Goal: Transaction & Acquisition: Purchase product/service

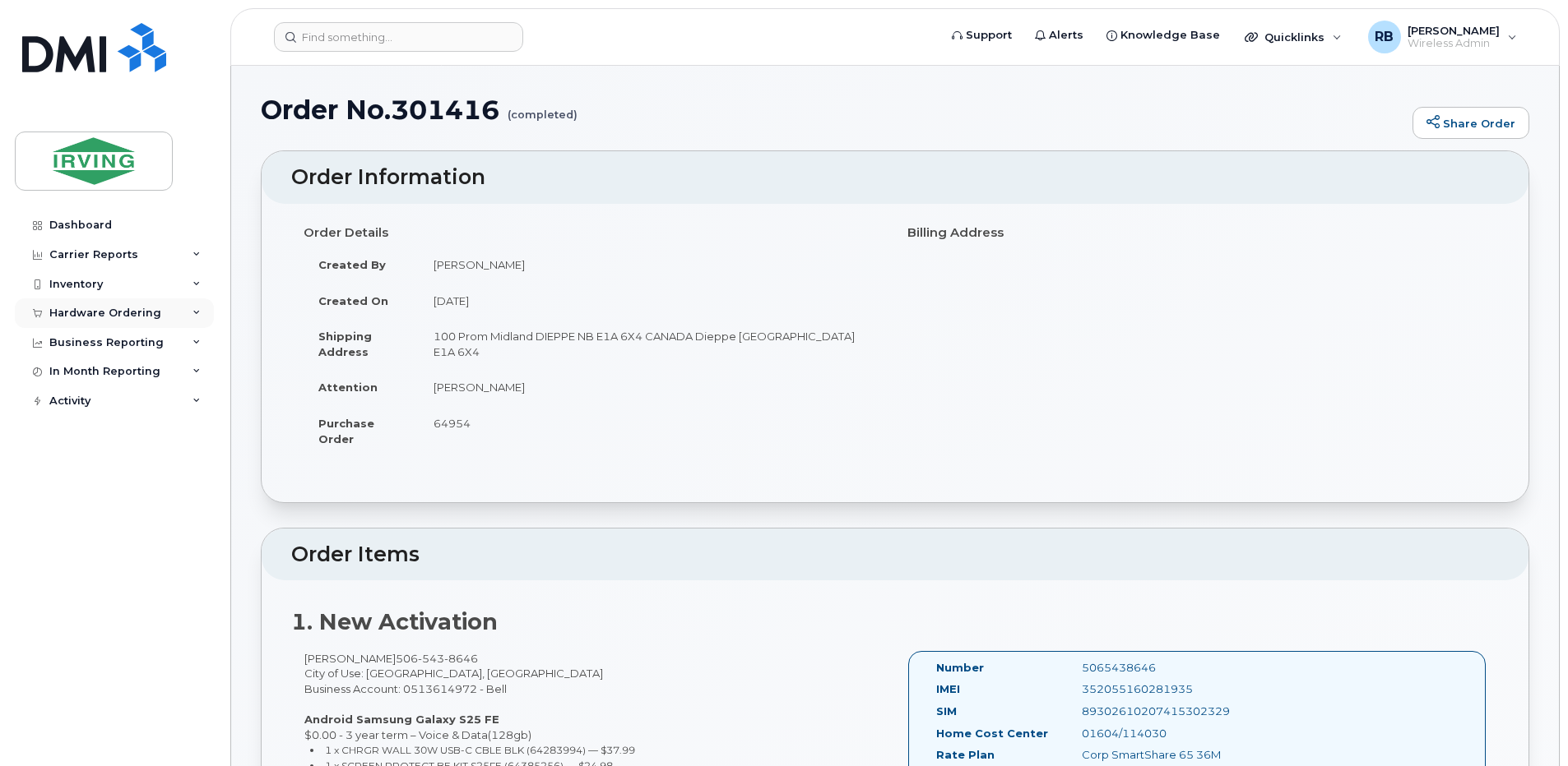
click at [95, 322] on div "Hardware Ordering" at bounding box center [115, 314] width 199 height 30
click at [76, 373] on div "Orders" at bounding box center [76, 375] width 41 height 15
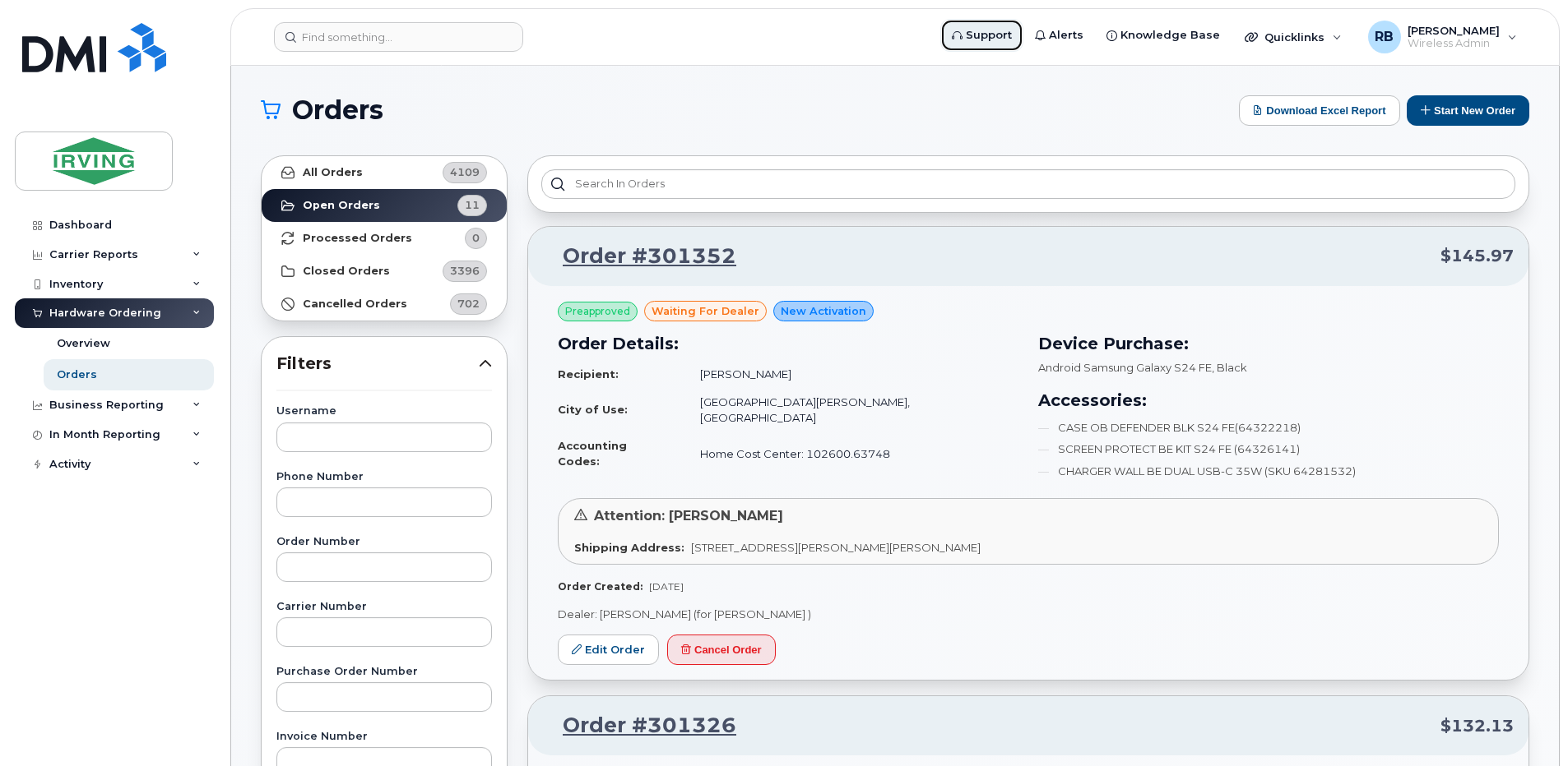
click at [1008, 29] on span "Support" at bounding box center [988, 36] width 46 height 17
click at [1435, 117] on button "Start New Order" at bounding box center [1468, 110] width 123 height 31
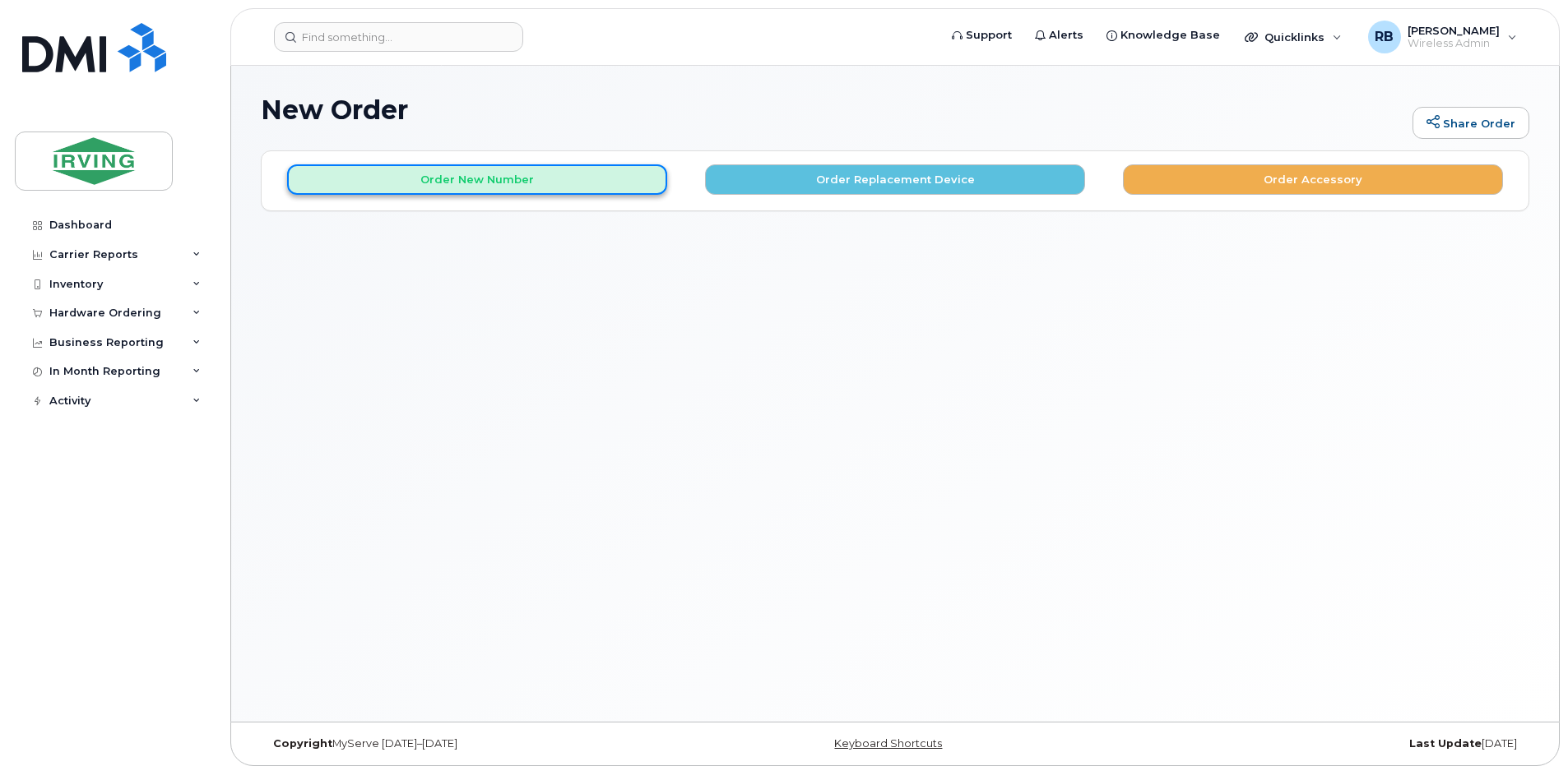
click at [514, 187] on button "Order New Number" at bounding box center [477, 179] width 380 height 31
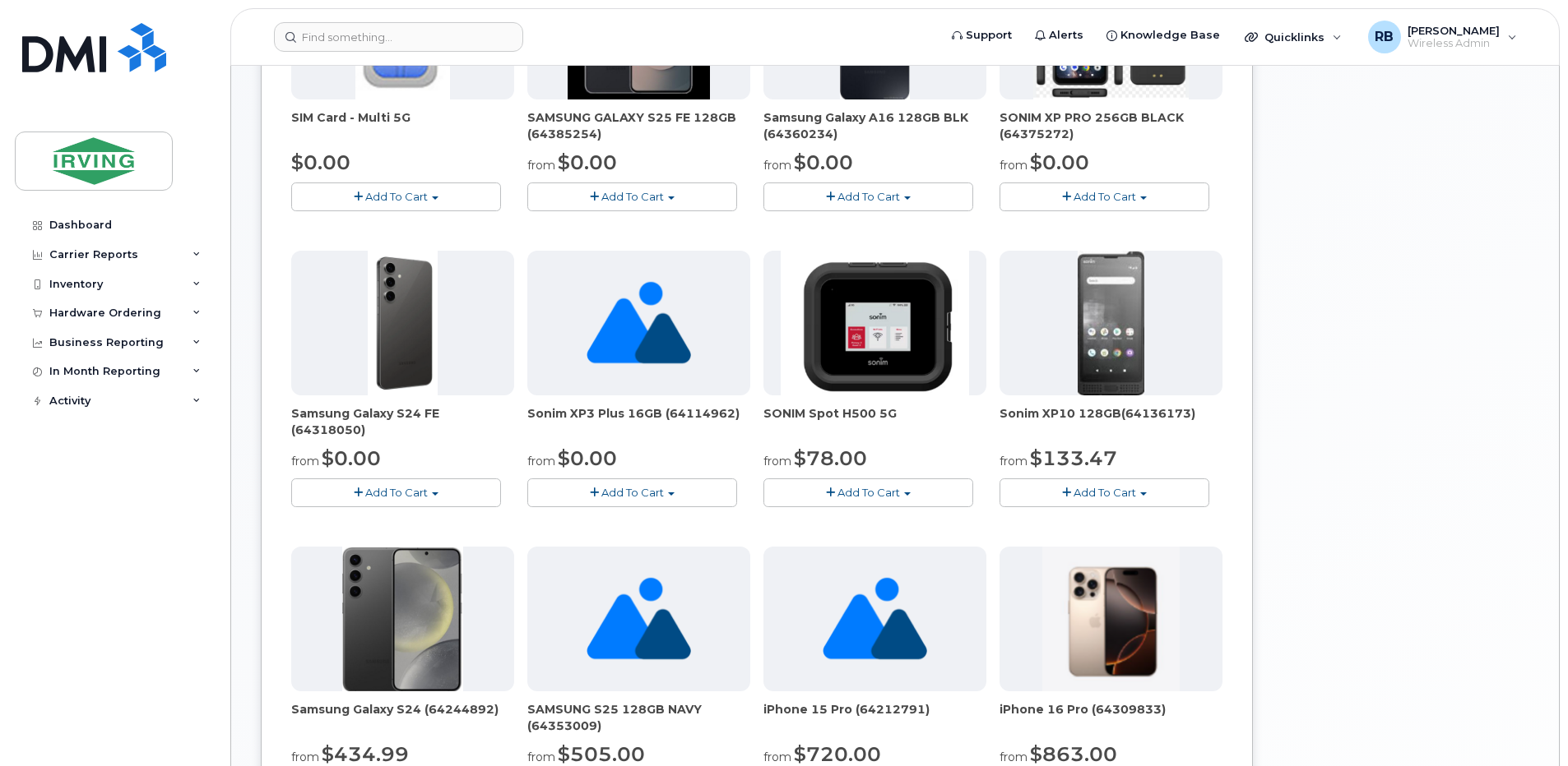
scroll to position [415, 0]
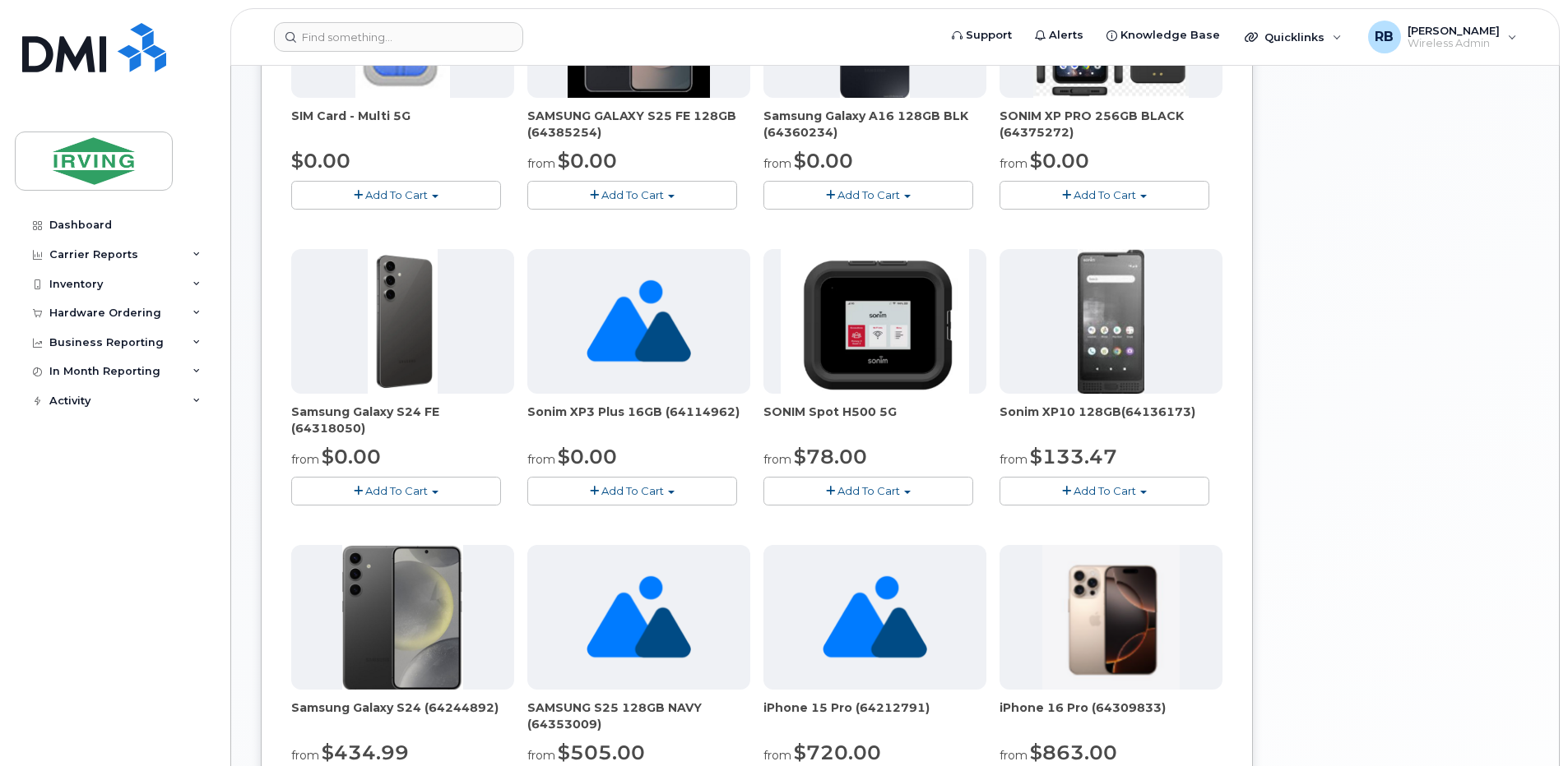
click at [466, 410] on span "Samsung Galaxy S24 FE (64318050)" at bounding box center [403, 421] width 223 height 33
copy span "64318050"
click at [379, 412] on span "Samsung Galaxy S24 FE (64318050)" at bounding box center [403, 421] width 223 height 33
drag, startPoint x: 435, startPoint y: 412, endPoint x: 293, endPoint y: 414, distance: 142.0
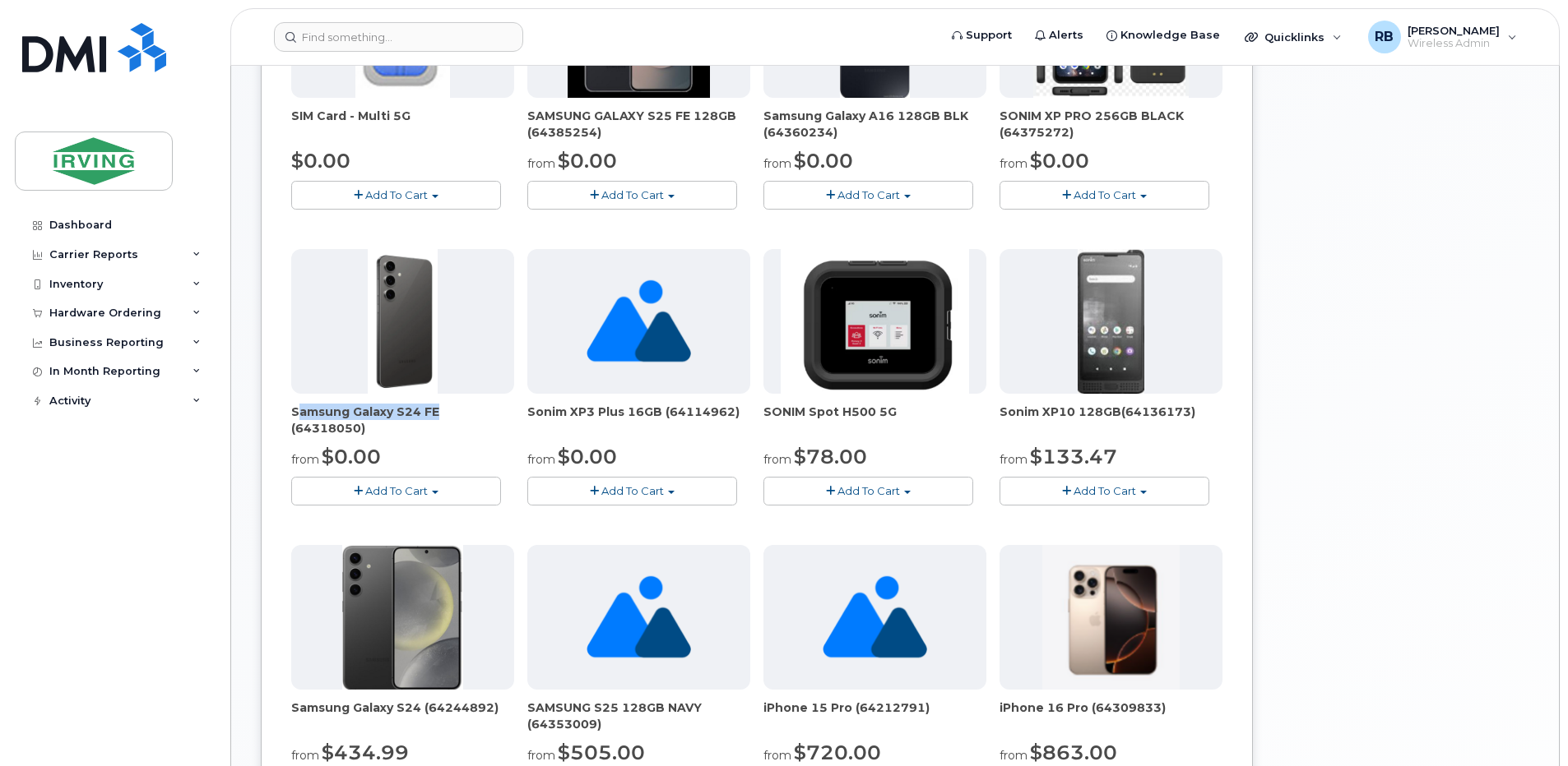
click at [293, 414] on span "Samsung Galaxy S24 FE (64318050)" at bounding box center [403, 421] width 223 height 33
copy span "Samsung Galaxy S24 FE"
click at [391, 381] on img at bounding box center [403, 321] width 70 height 144
click at [354, 437] on div "Samsung Galaxy S24 FE (64318050) from $0.00 Add To Cart $0.00 - 3 year term - v…" at bounding box center [403, 377] width 223 height 256
click at [123, 311] on div "Hardware Ordering" at bounding box center [105, 314] width 112 height 13
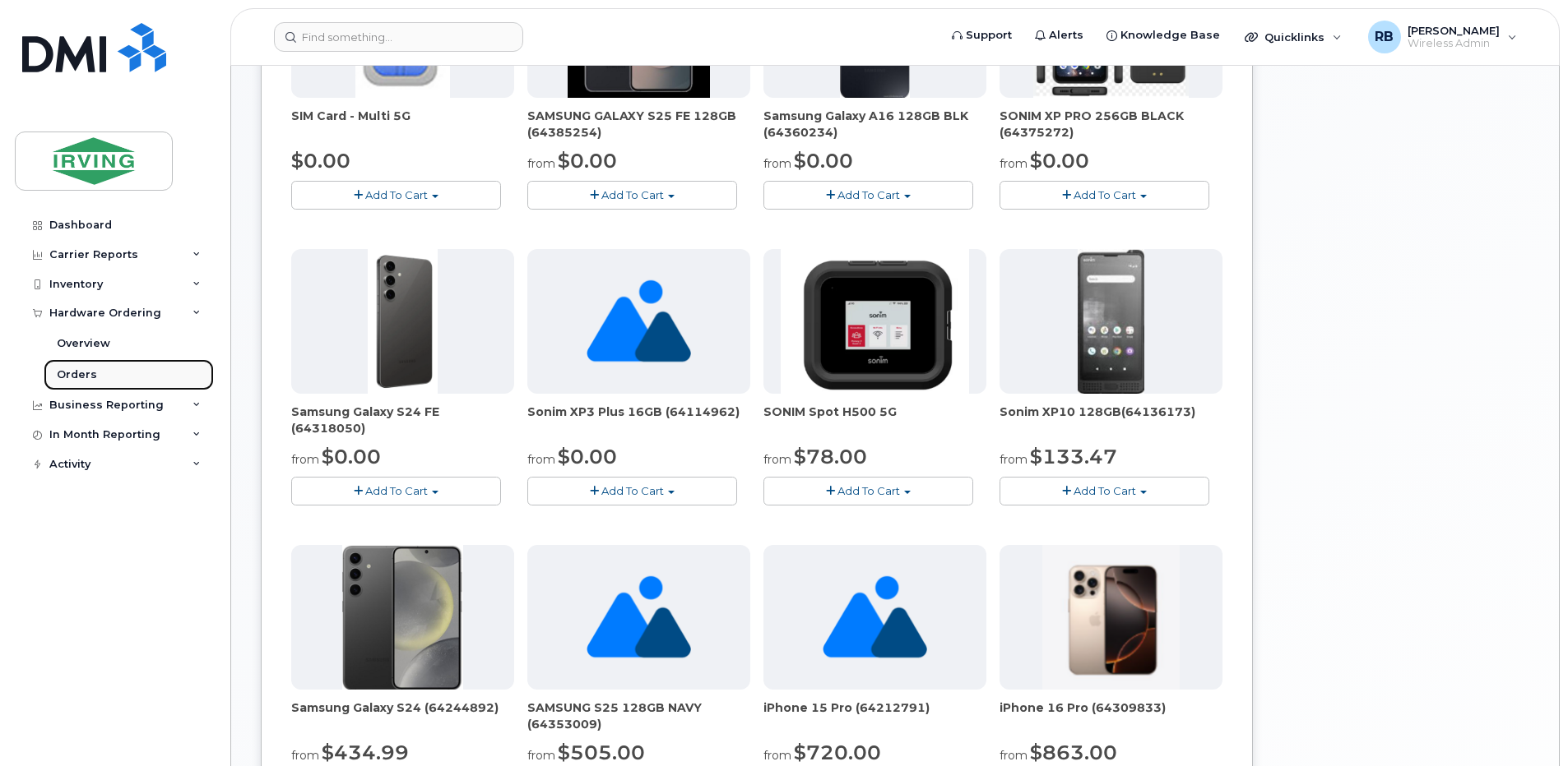
click at [75, 377] on div "Orders" at bounding box center [76, 375] width 41 height 15
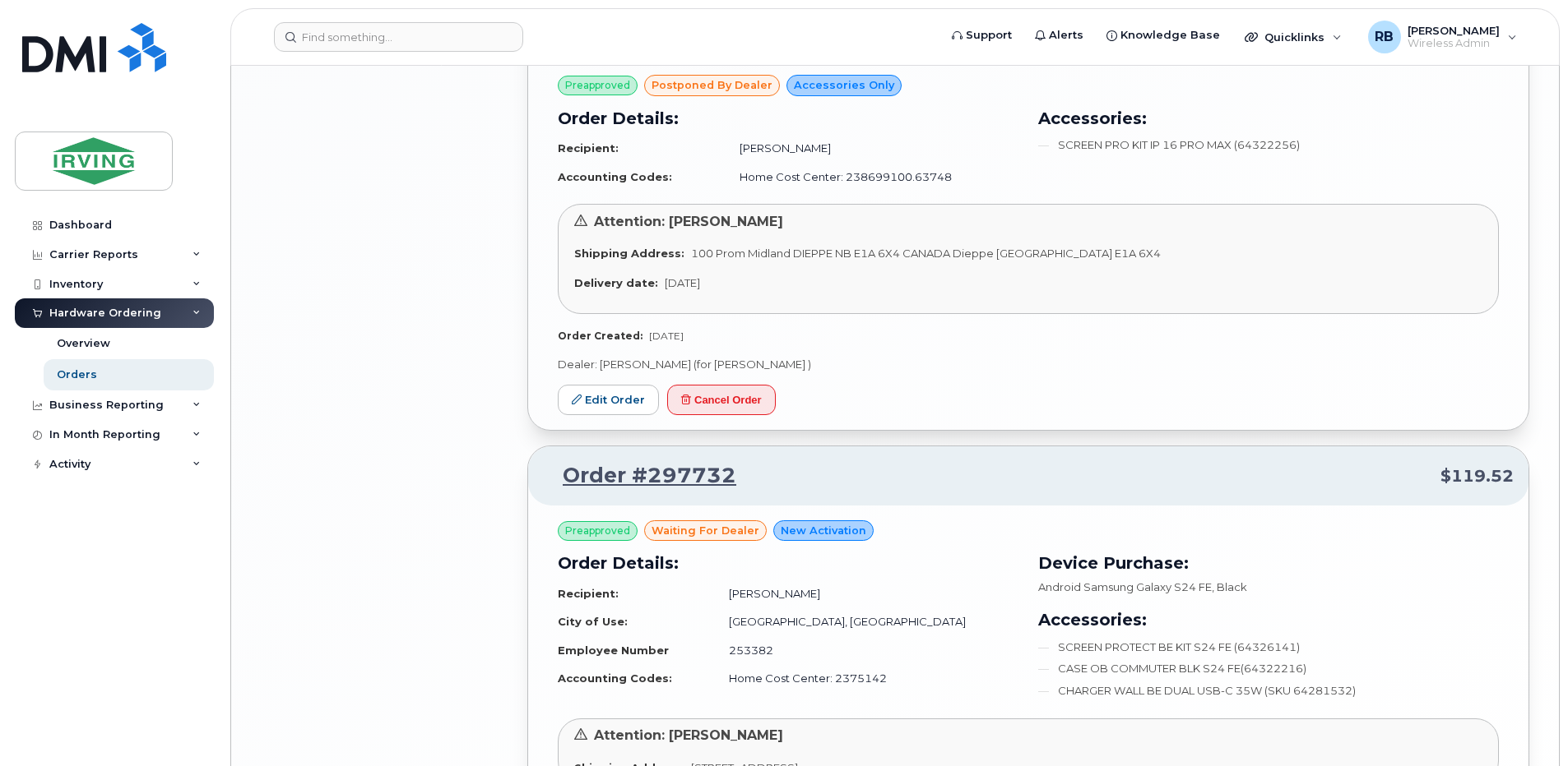
scroll to position [2632, 0]
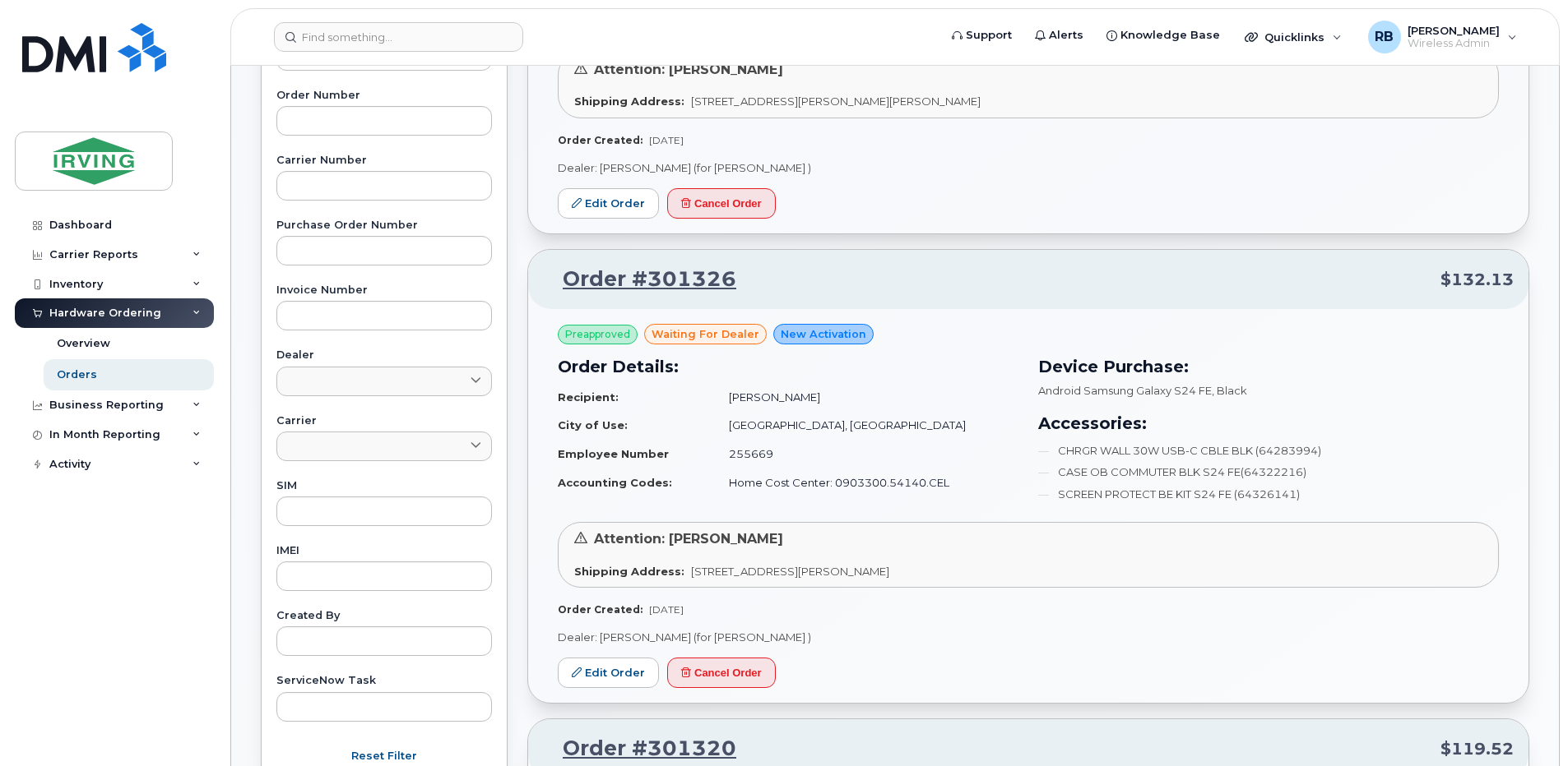
scroll to position [0, 0]
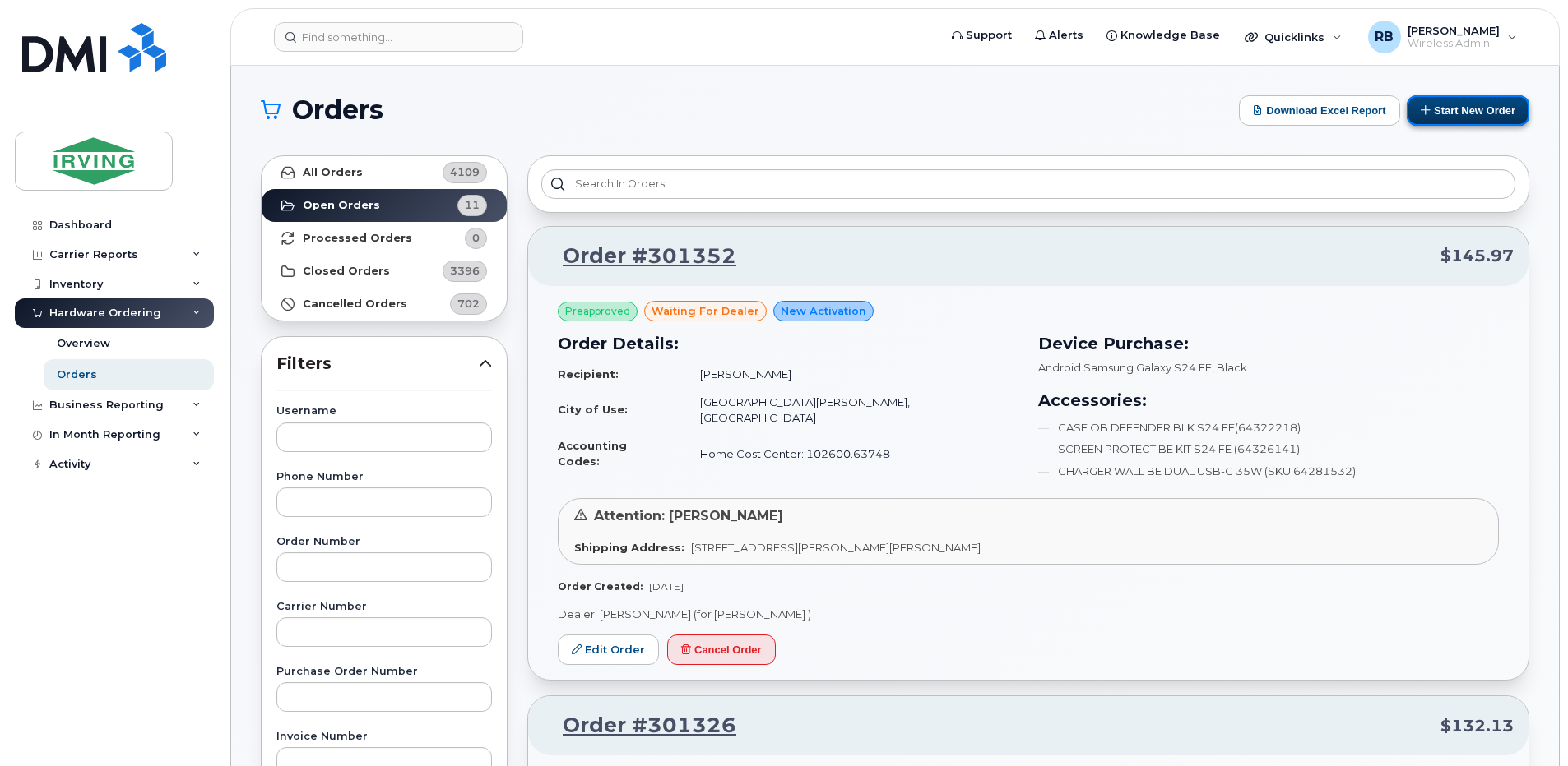
click at [1438, 114] on button "Start New Order" at bounding box center [1468, 110] width 123 height 31
click at [1439, 110] on button "Start New Order" at bounding box center [1468, 110] width 123 height 31
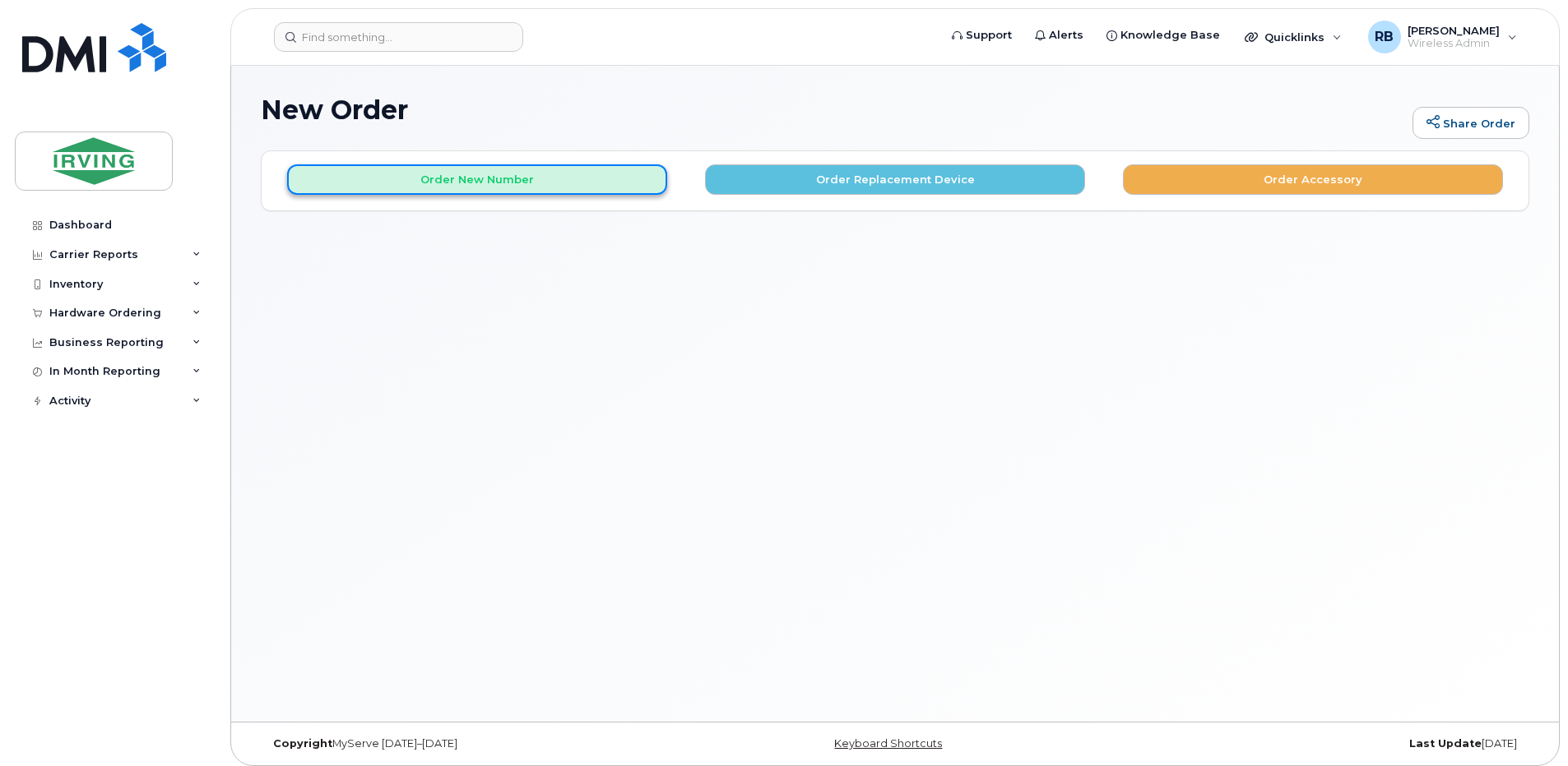
click at [555, 182] on button "Order New Number" at bounding box center [477, 179] width 380 height 31
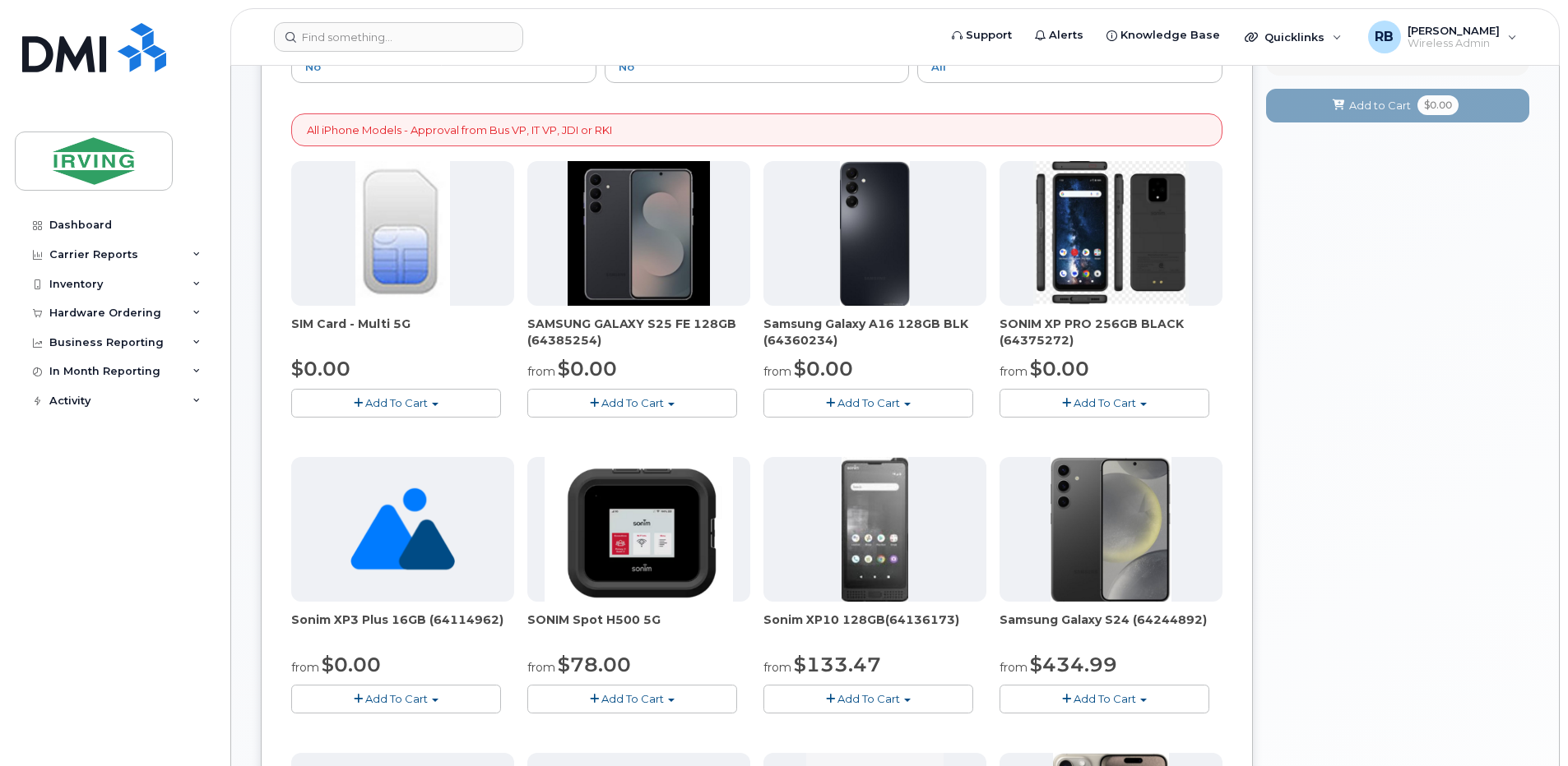
scroll to position [329, 0]
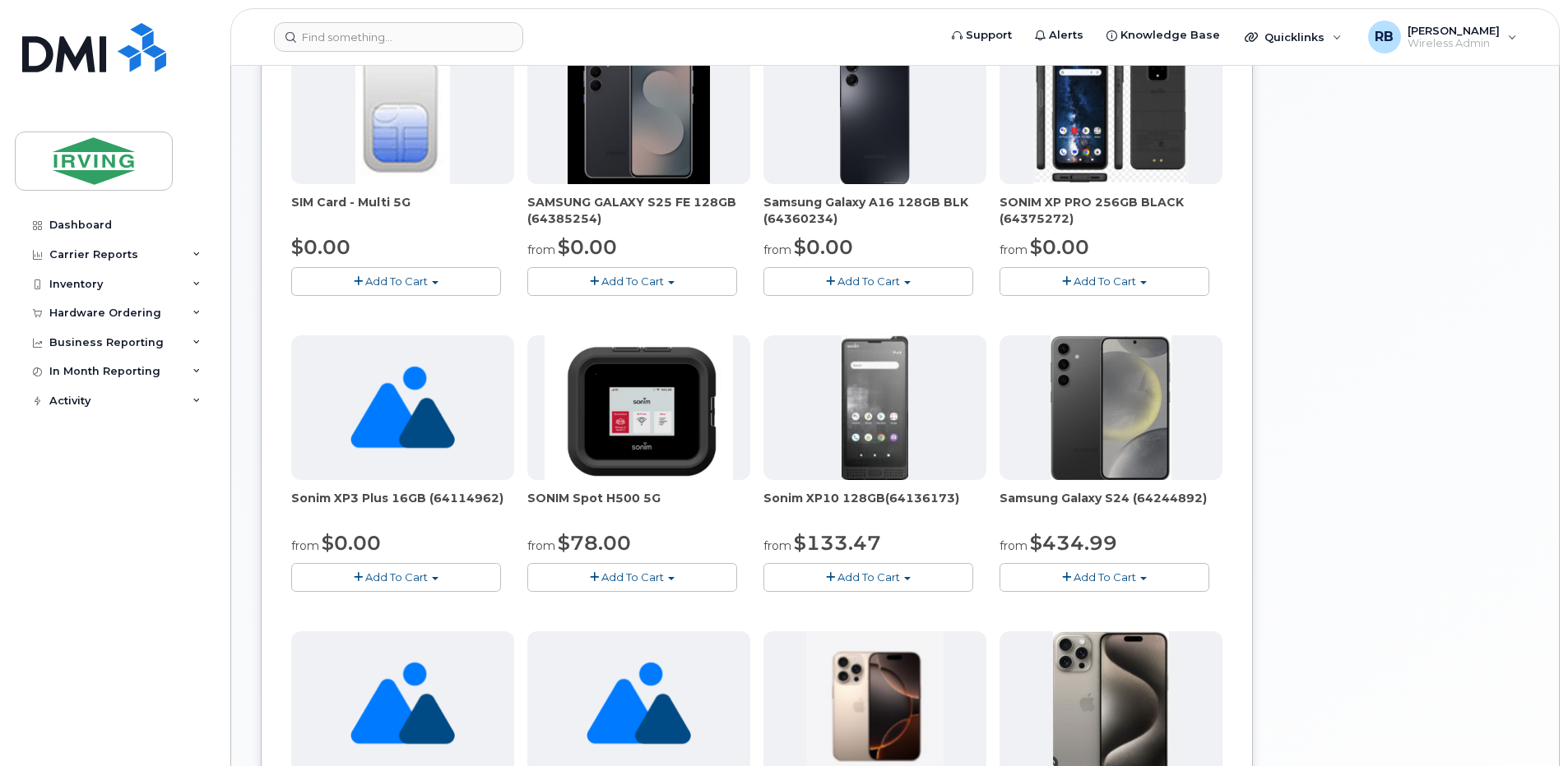
click at [570, 276] on button "Add To Cart" at bounding box center [632, 281] width 210 height 29
click at [578, 315] on link "$0.00 - 3 year term – Voice & Data(128gb)" at bounding box center [661, 312] width 260 height 21
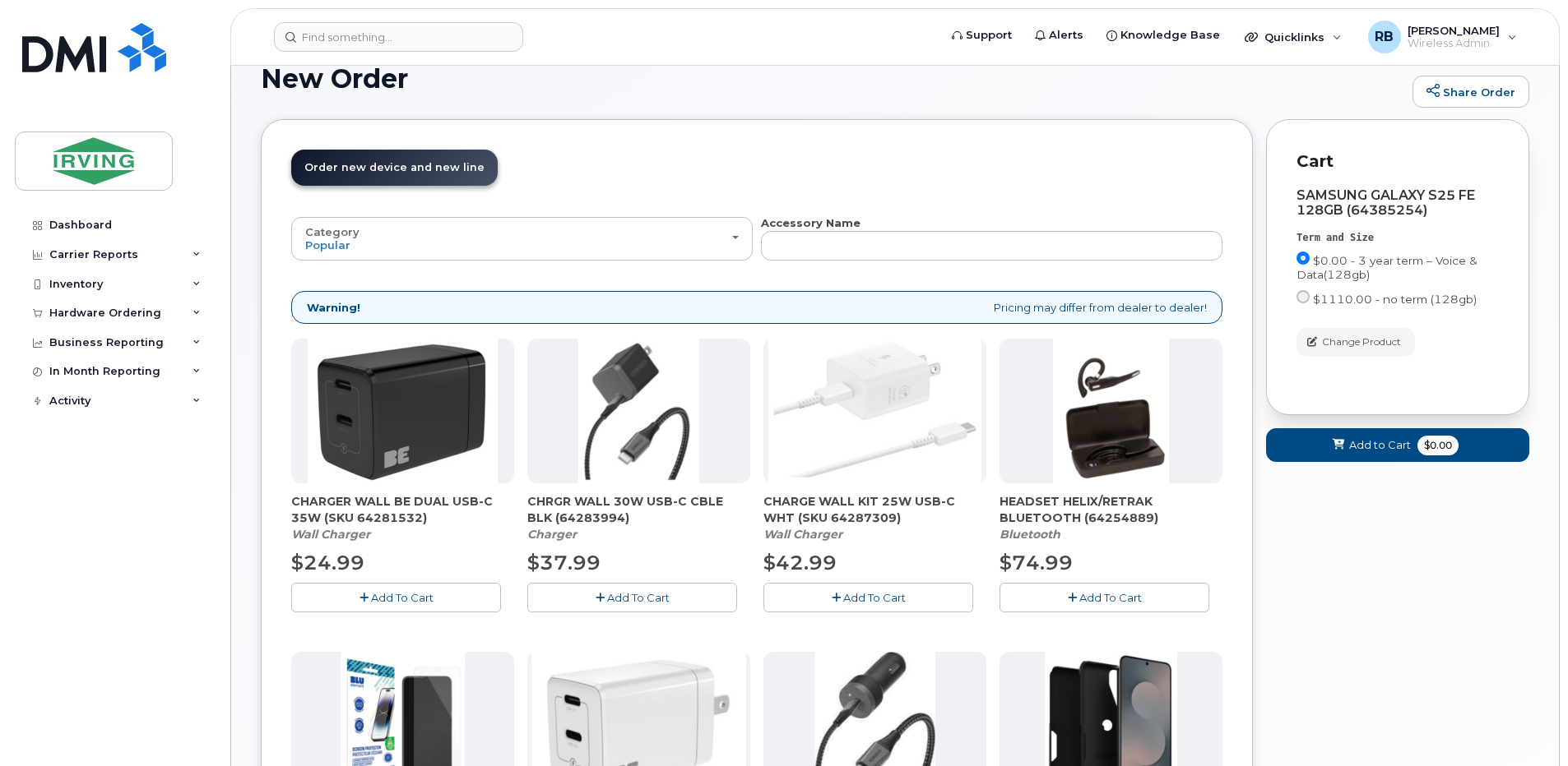
scroll to position [0, 0]
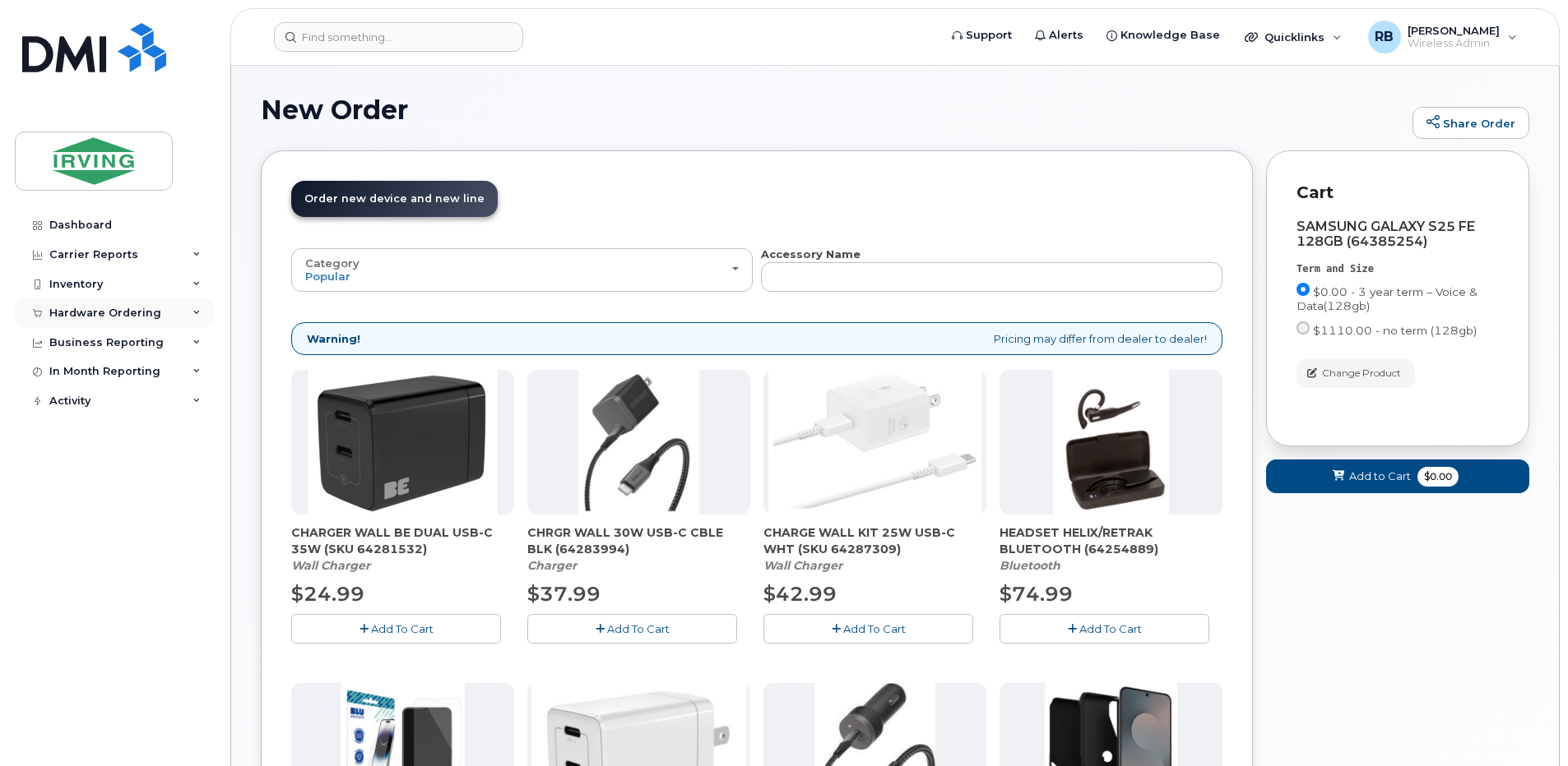
click at [180, 300] on div "Hardware Ordering" at bounding box center [115, 314] width 199 height 30
click at [101, 368] on link "Orders" at bounding box center [129, 375] width 170 height 32
